Goal: Transaction & Acquisition: Purchase product/service

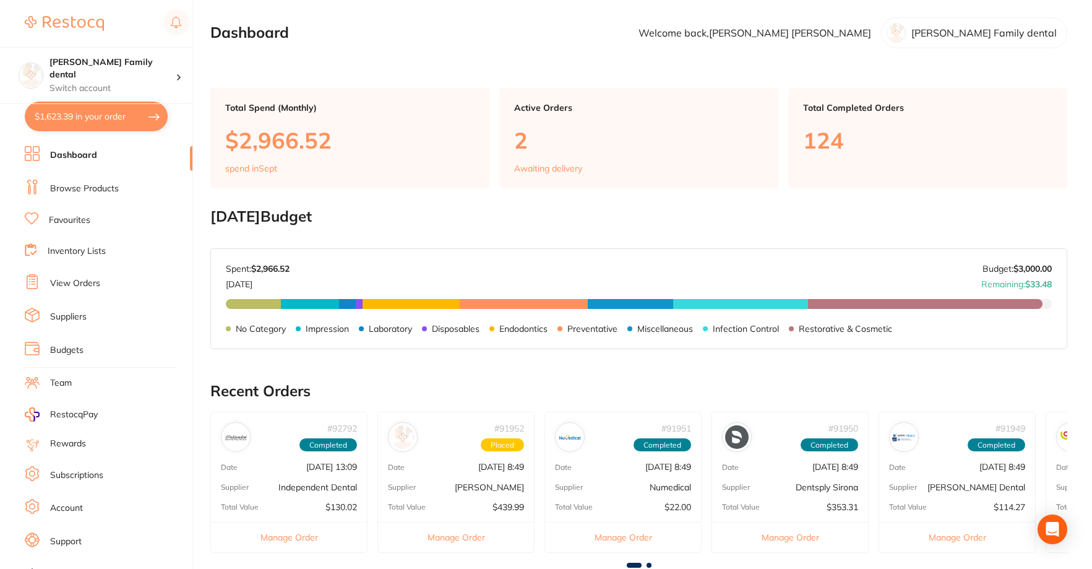
click at [75, 196] on li "Browse Products" at bounding box center [109, 188] width 168 height 19
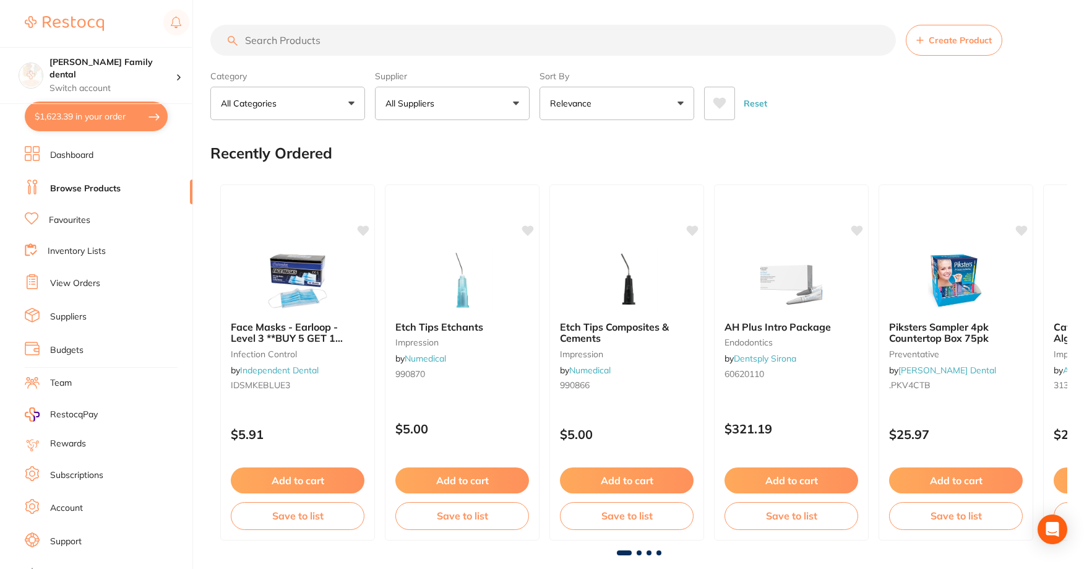
click at [331, 43] on input "search" at bounding box center [553, 40] width 686 height 31
type input "adhesive"
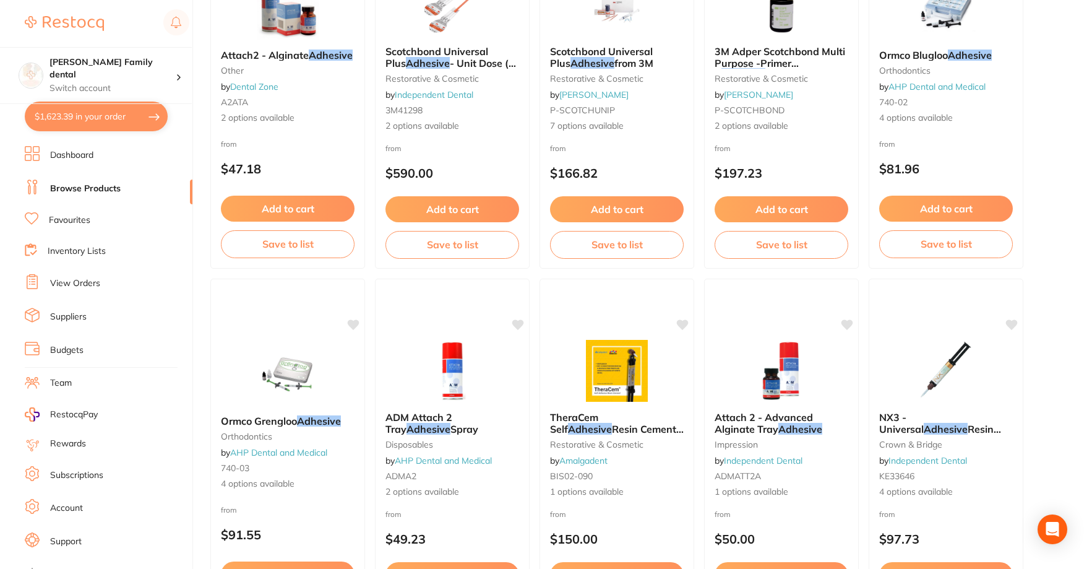
scroll to position [681, 0]
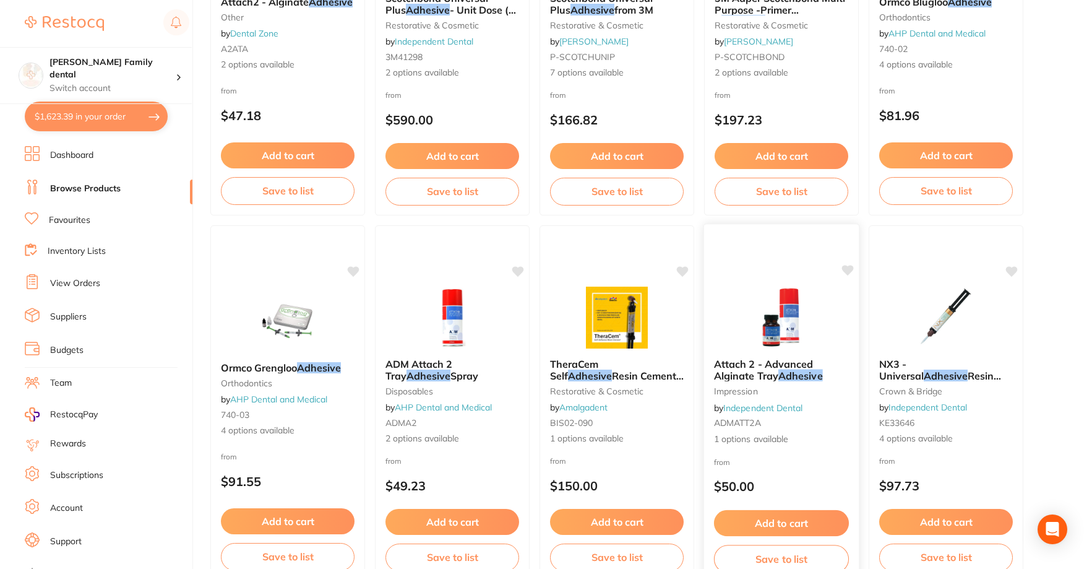
click at [801, 297] on img at bounding box center [781, 317] width 81 height 63
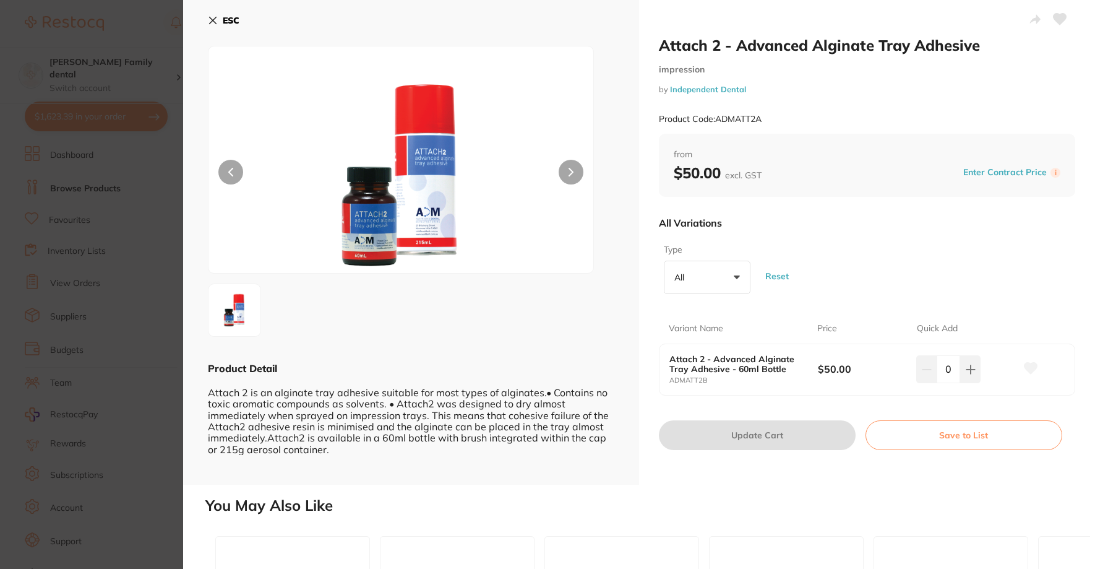
click at [675, 281] on p "All" at bounding box center [682, 277] width 15 height 11
click at [679, 275] on p "All" at bounding box center [682, 277] width 15 height 11
click at [975, 363] on button at bounding box center [970, 368] width 20 height 27
type input "1"
click at [747, 443] on button "Update Cart" at bounding box center [757, 435] width 197 height 30
